Goal: Task Accomplishment & Management: Manage account settings

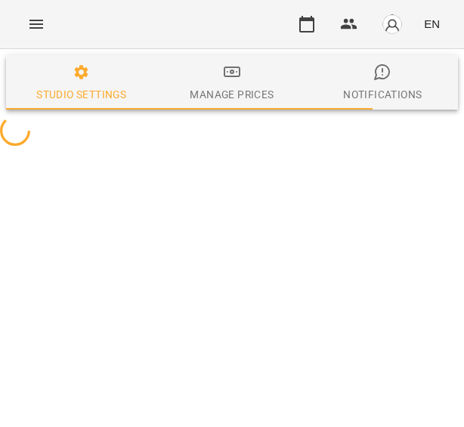
select select "**"
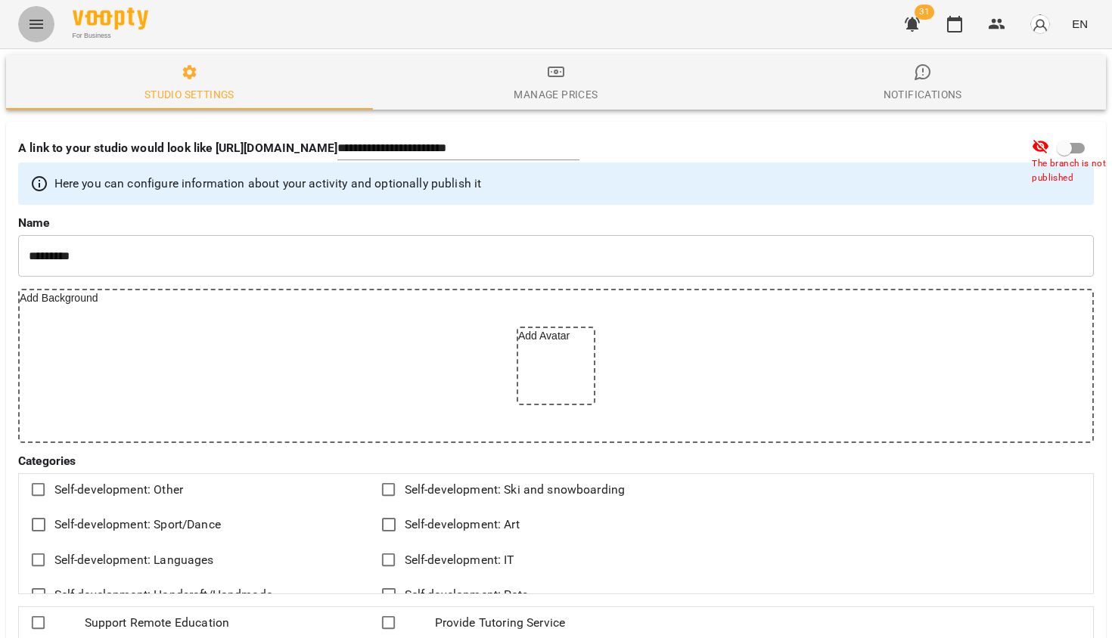
click at [38, 23] on icon "Menu" at bounding box center [36, 24] width 18 height 18
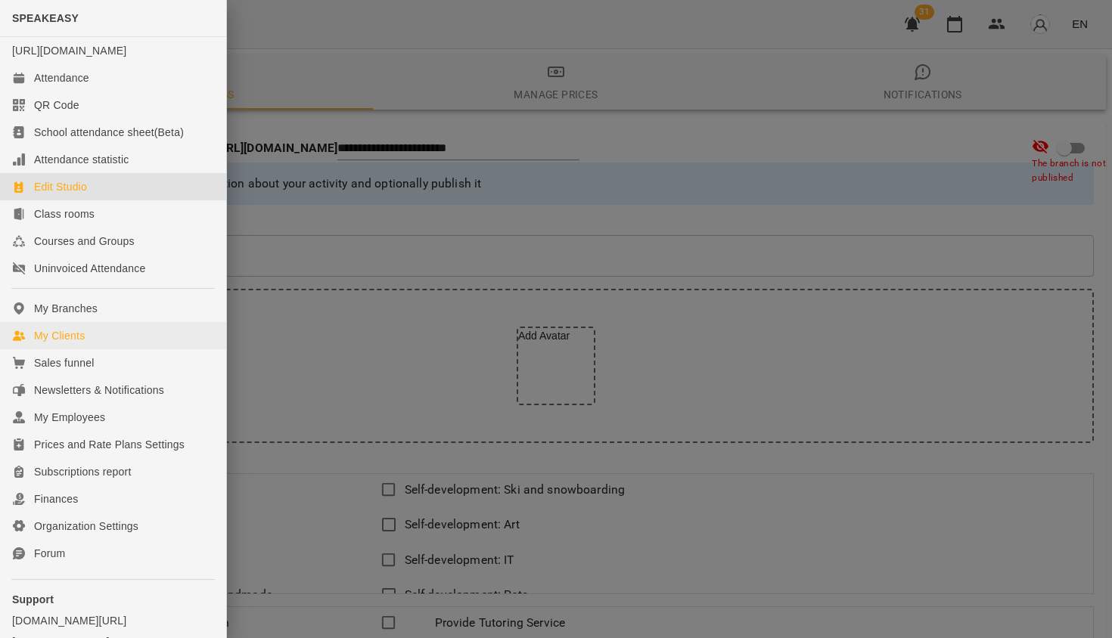
click at [67, 343] on div "My Clients" at bounding box center [59, 335] width 51 height 15
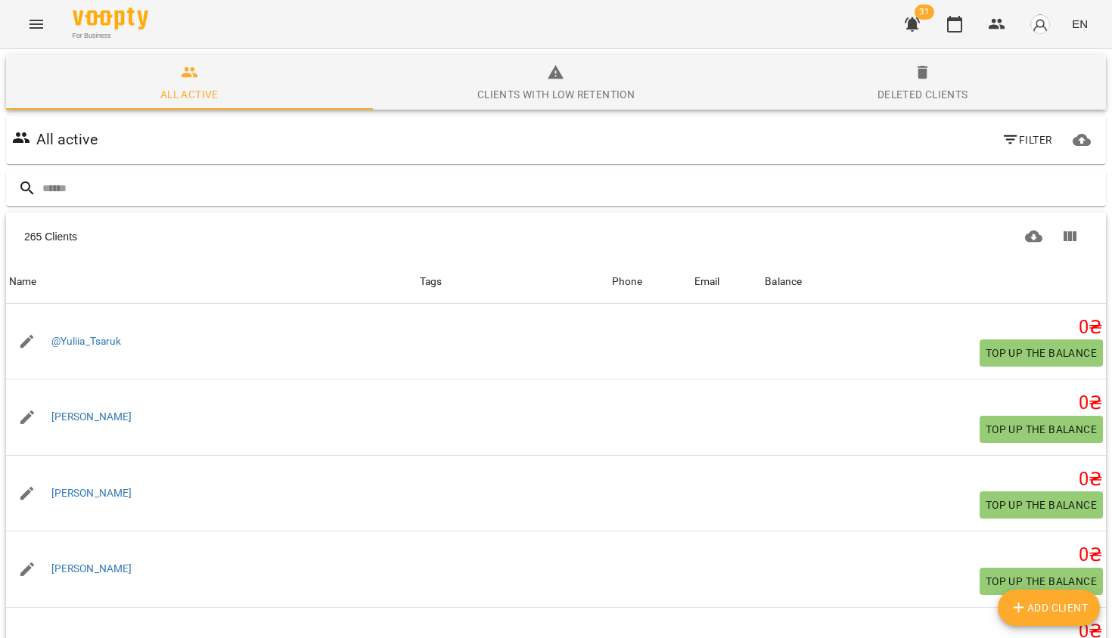
click at [464, 140] on icon "button" at bounding box center [1010, 140] width 18 height 18
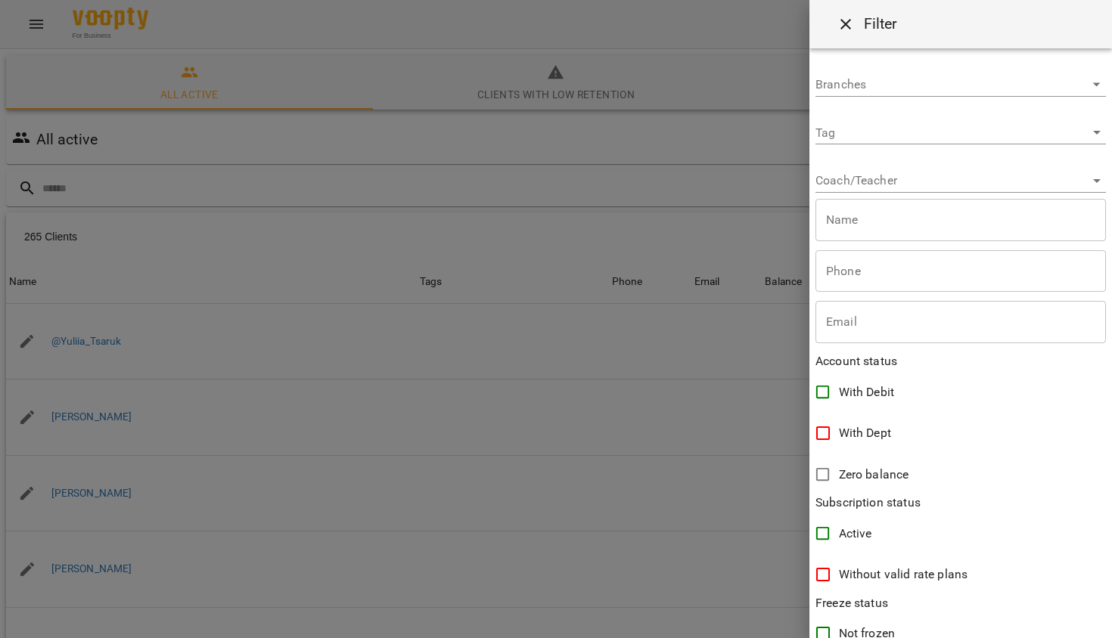
click at [464, 134] on body "For Business 31 EN All active Clients with low retention Deleted clients All ac…" at bounding box center [556, 393] width 1112 height 787
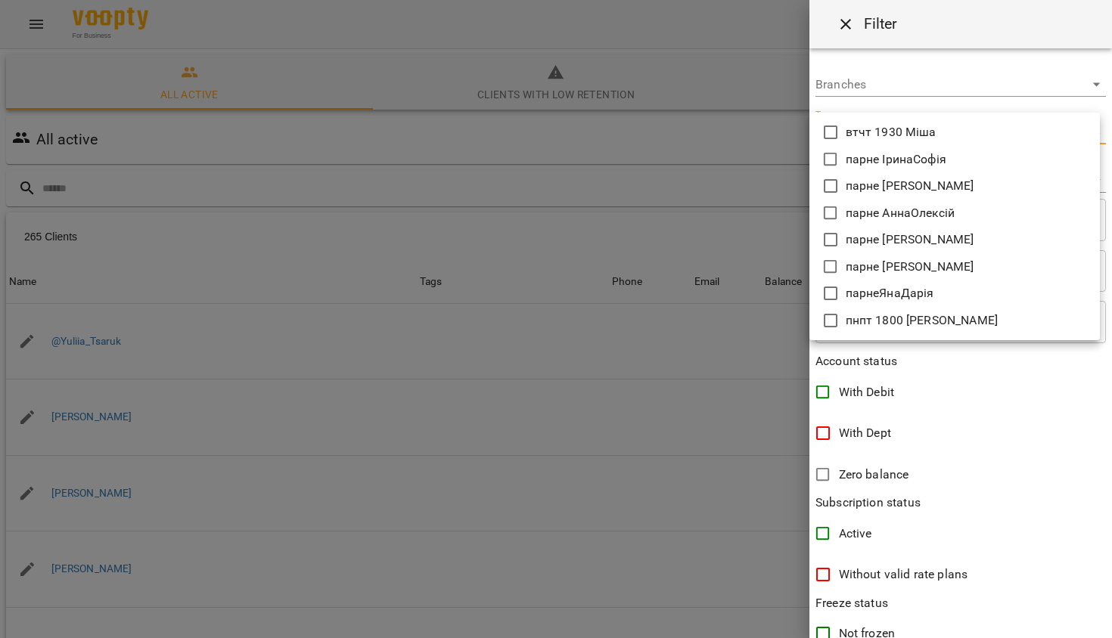
click at [464, 133] on icon at bounding box center [830, 132] width 18 height 18
type input "**********"
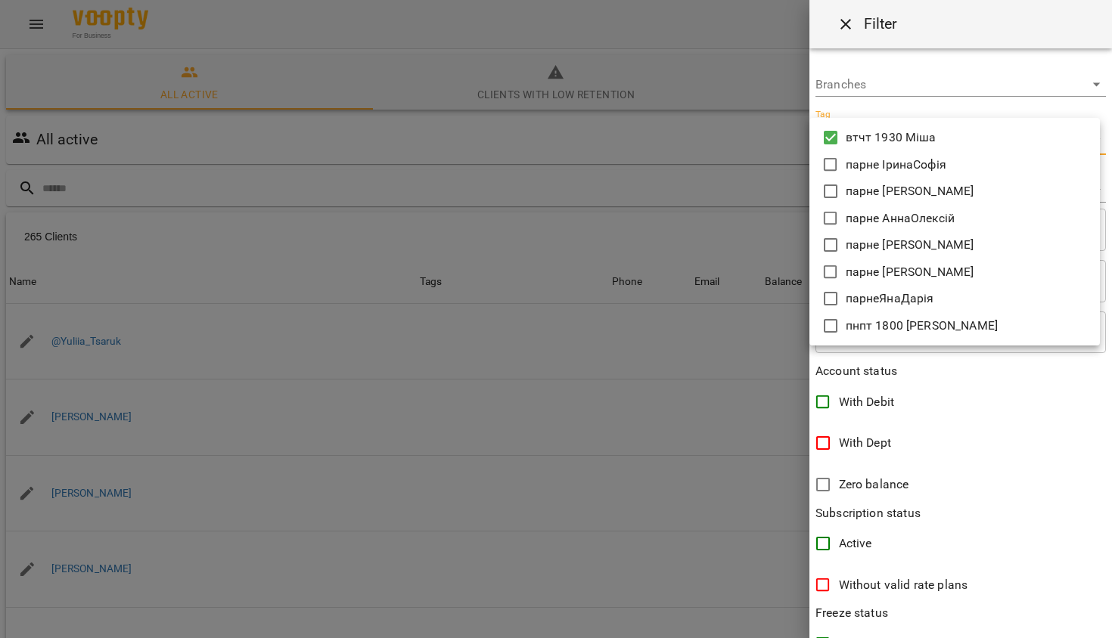
click at [464, 160] on div at bounding box center [556, 319] width 1112 height 638
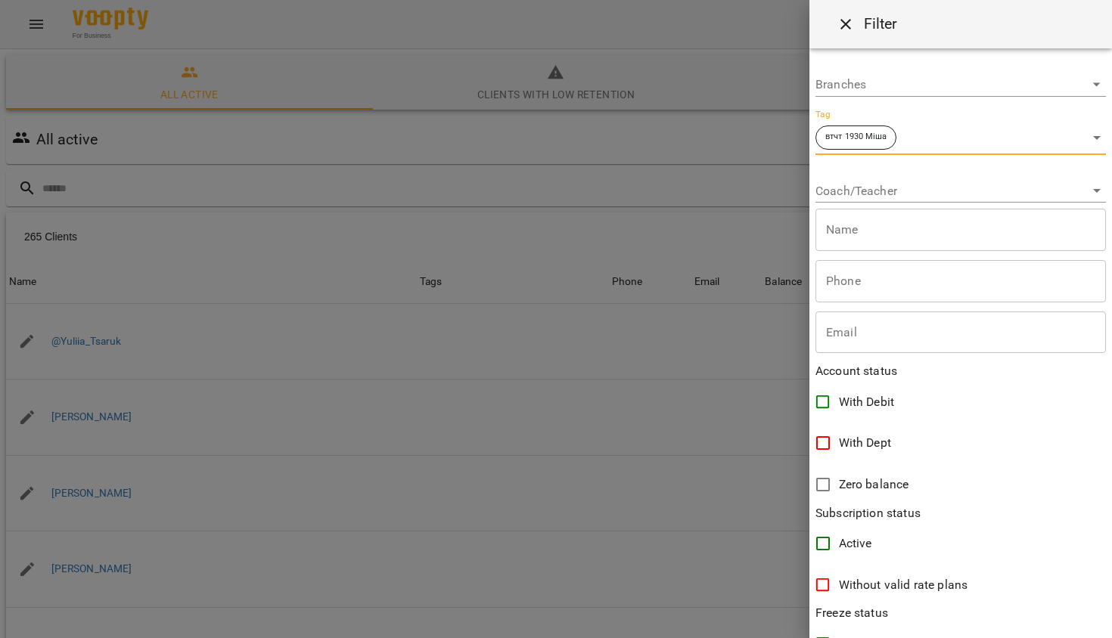
click at [464, 147] on div at bounding box center [556, 319] width 1112 height 638
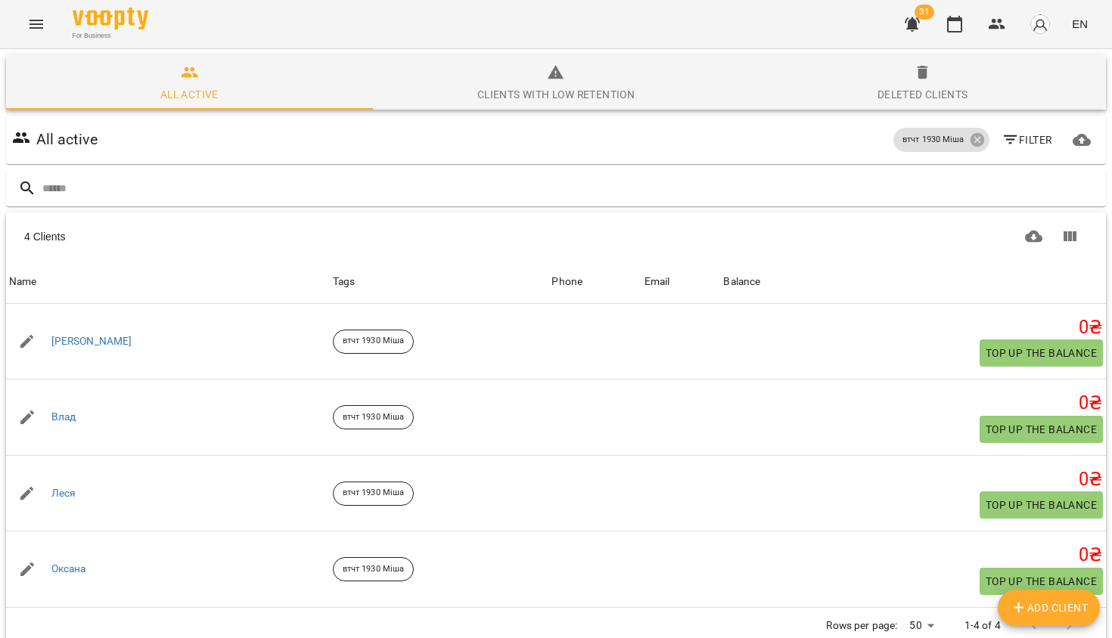
scroll to position [28, 0]
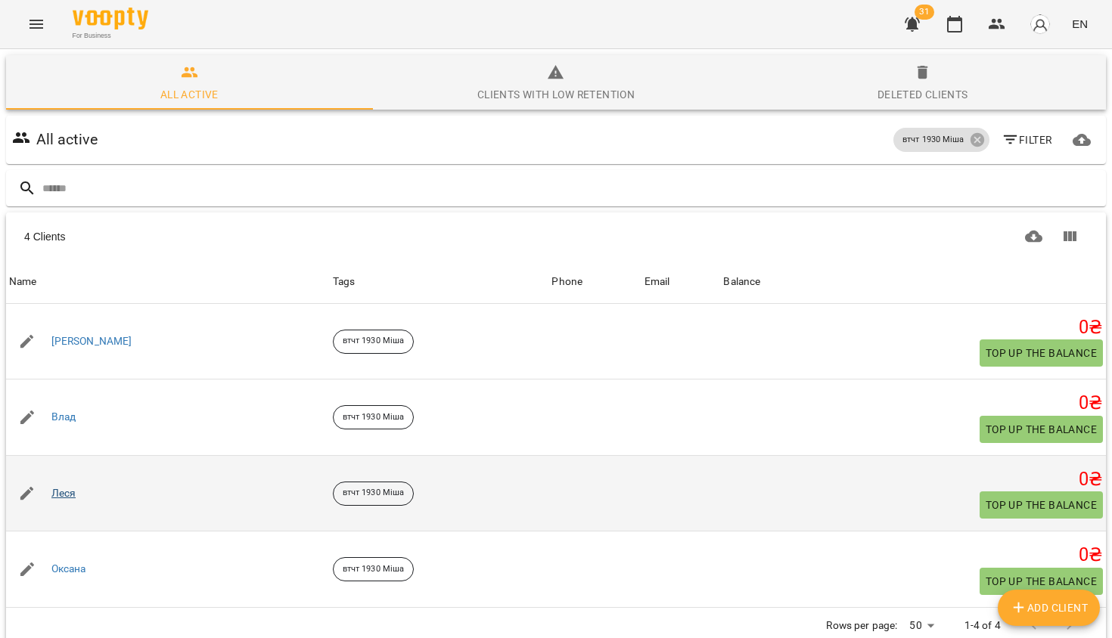
click at [66, 486] on link "Леся" at bounding box center [63, 493] width 25 height 15
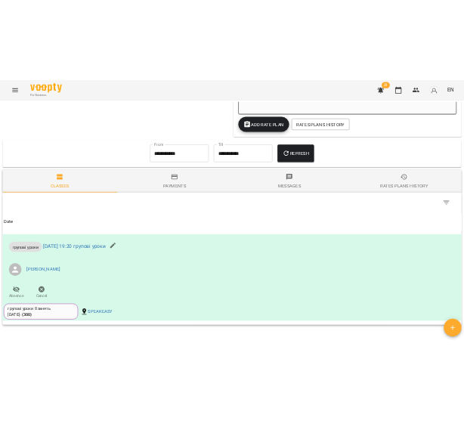
scroll to position [841, 0]
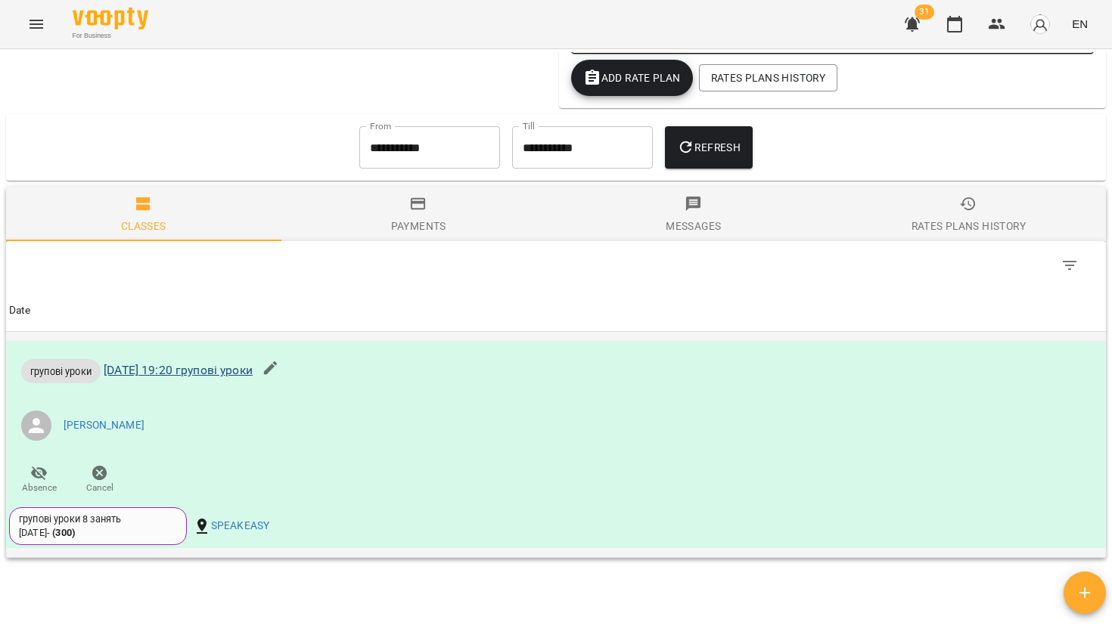
click at [188, 371] on link "Thu 11 Sep 2025 19:20 групові уроки" at bounding box center [178, 370] width 149 height 14
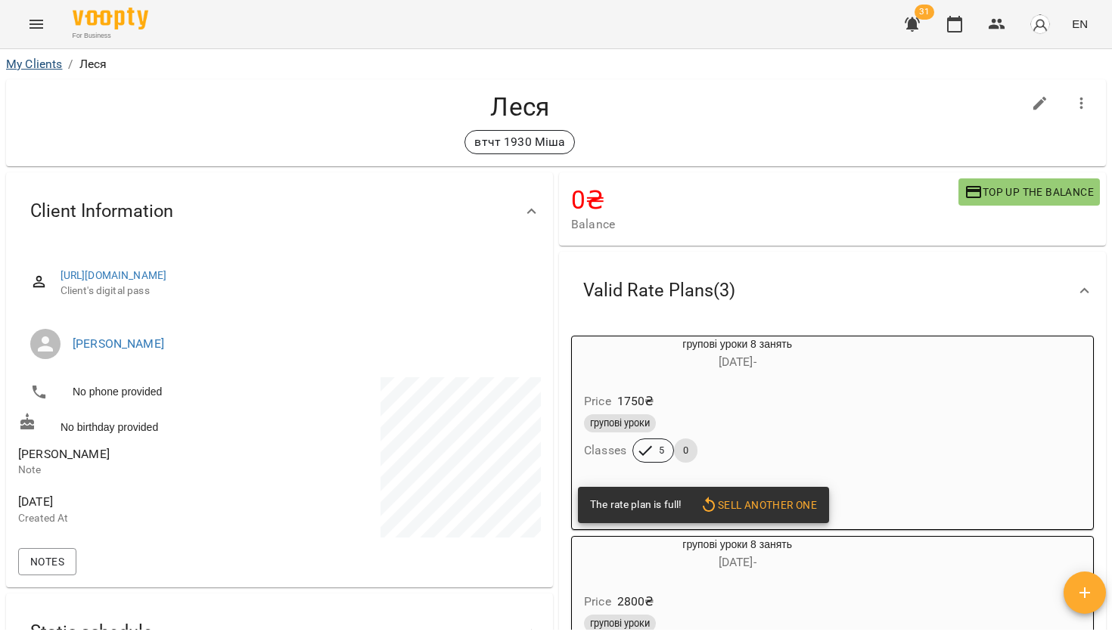
click at [45, 64] on link "My Clients" at bounding box center [34, 64] width 56 height 14
